Goal: Information Seeking & Learning: Learn about a topic

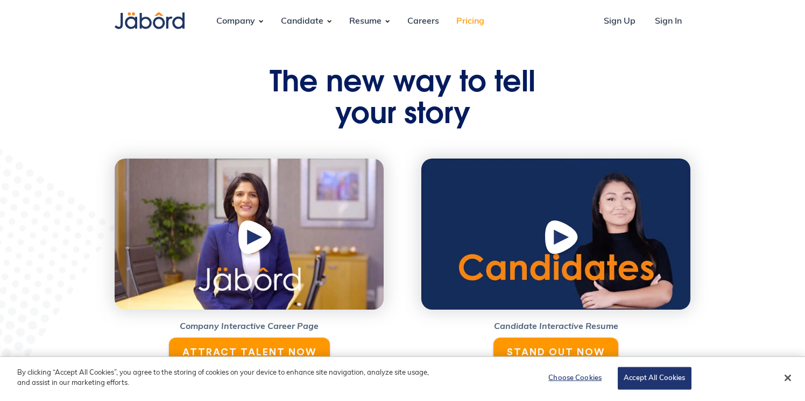
click at [457, 19] on link "Pricing" at bounding box center [470, 21] width 45 height 29
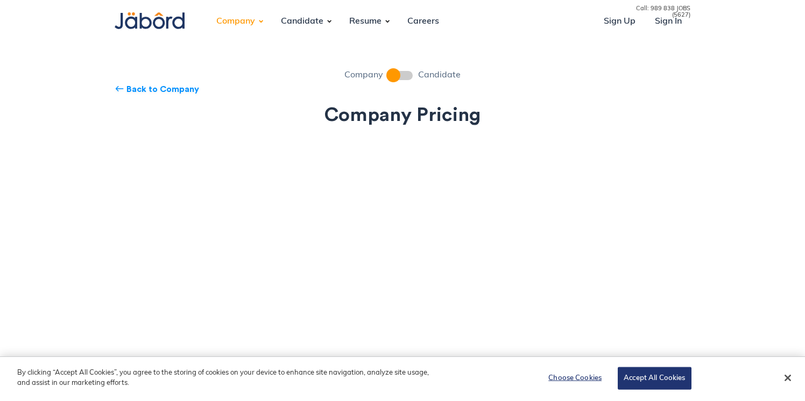
click at [409, 79] on span at bounding box center [401, 75] width 24 height 9
